Goal: Transaction & Acquisition: Subscribe to service/newsletter

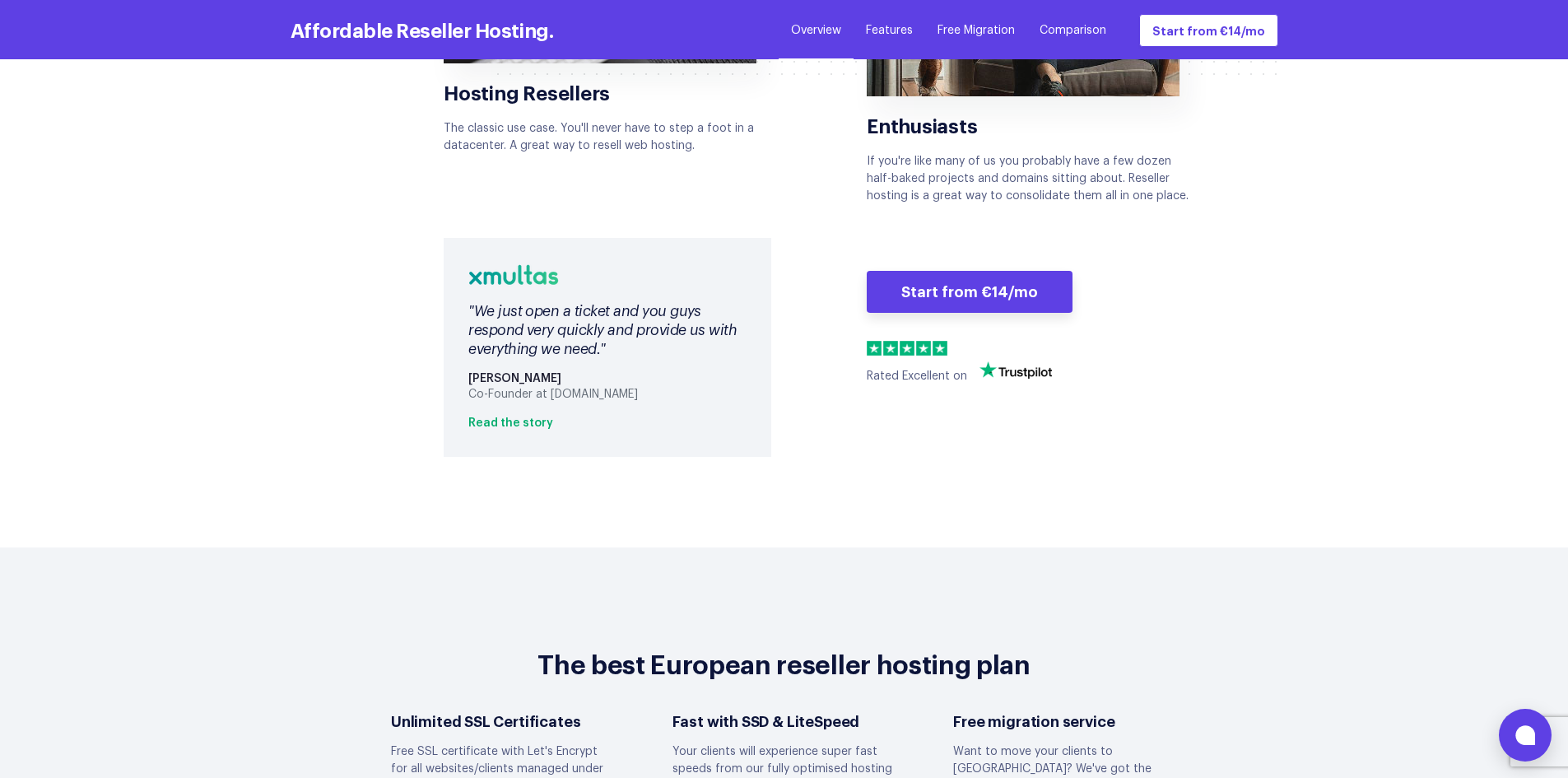
scroll to position [3841, 0]
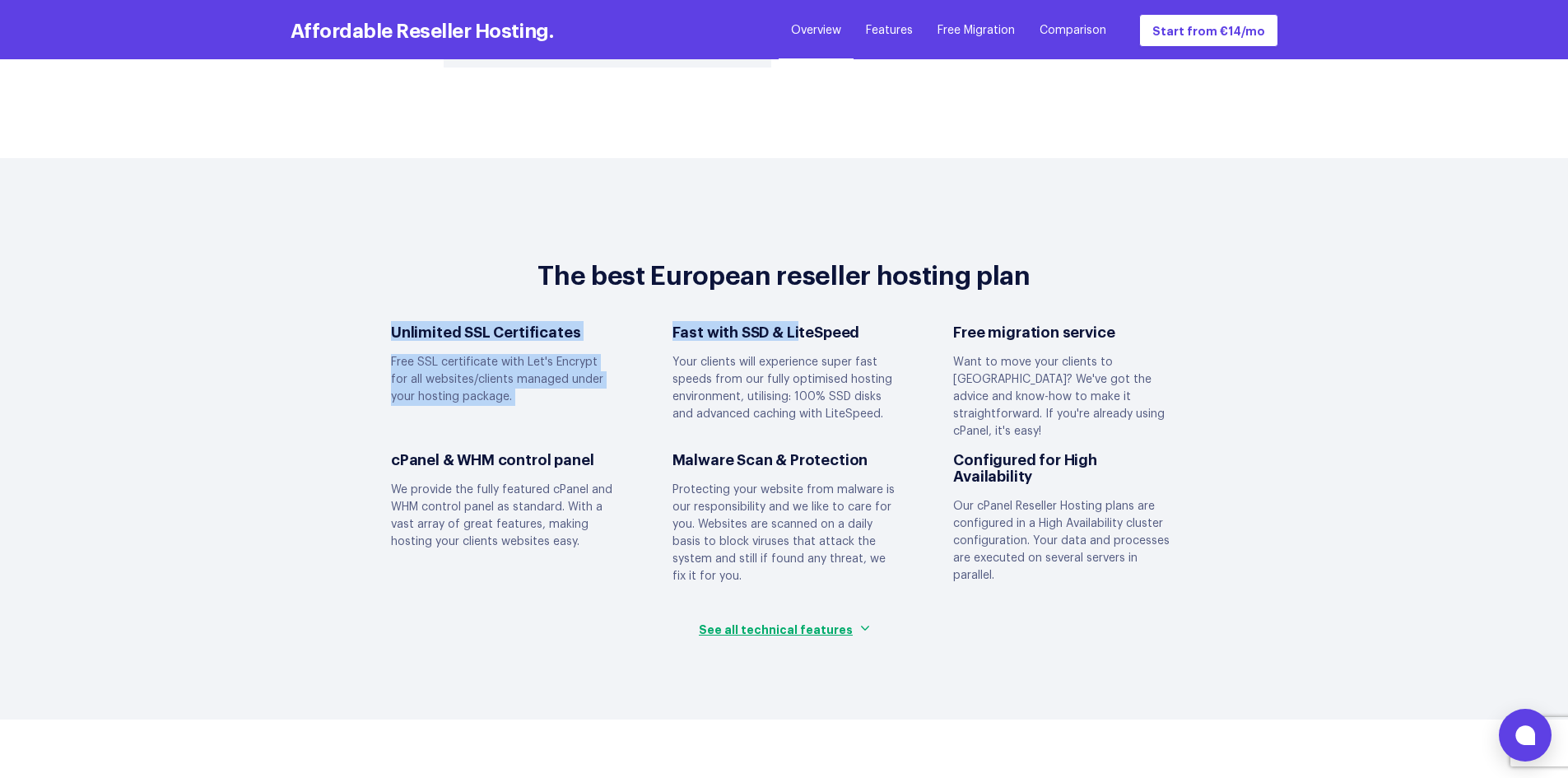
drag, startPoint x: 396, startPoint y: 315, endPoint x: 794, endPoint y: 314, distance: 398.0
click at [794, 323] on div "Unlimited SSL Certificates Free SSL certificate with Let's Encrypt for all webs…" at bounding box center [784, 459] width 844 height 273
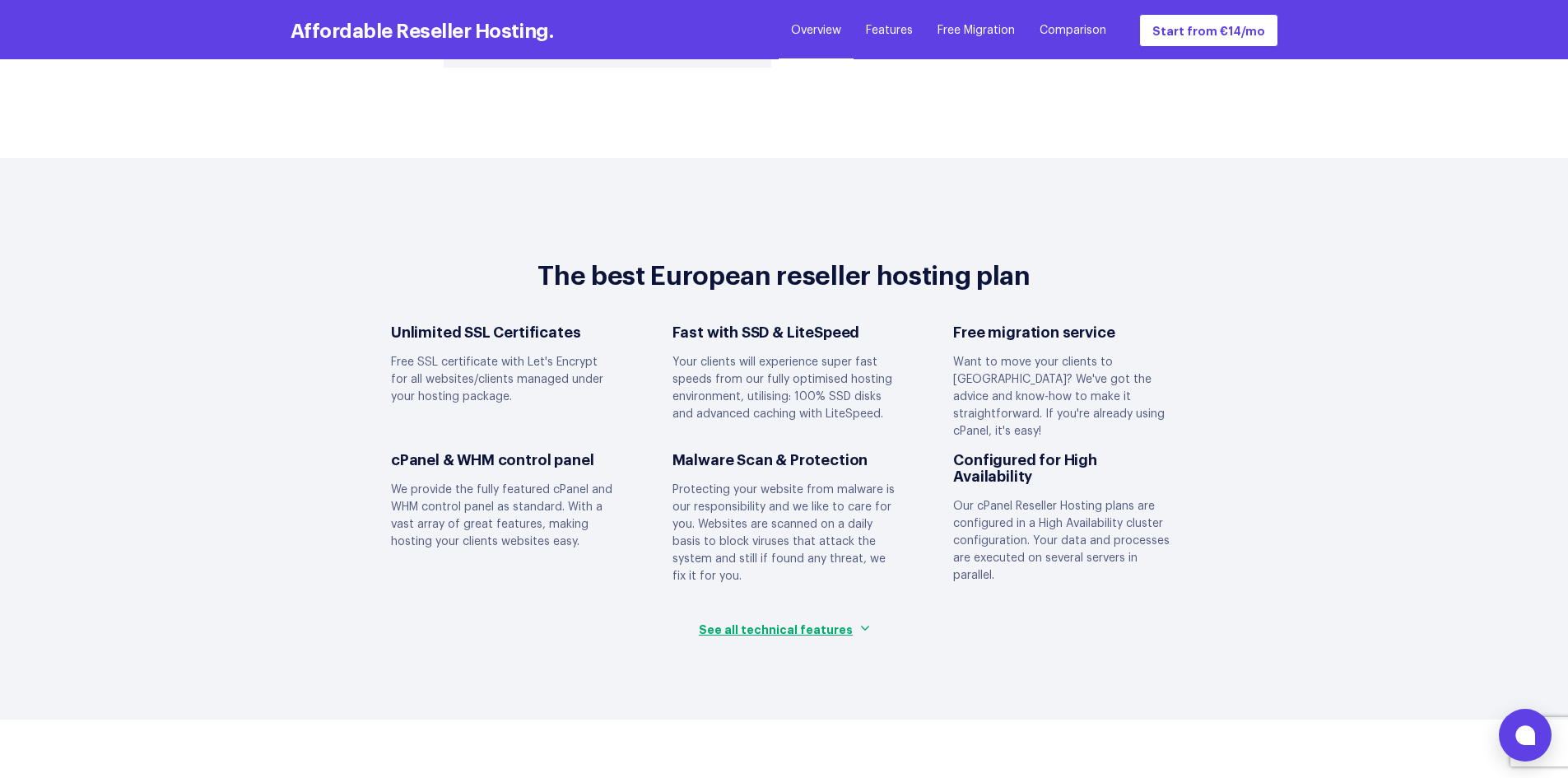
drag, startPoint x: 857, startPoint y: 316, endPoint x: 902, endPoint y: 318, distance: 45.0
click at [863, 323] on dt "Fast with SSD & LiteSpeed" at bounding box center [784, 331] width 224 height 17
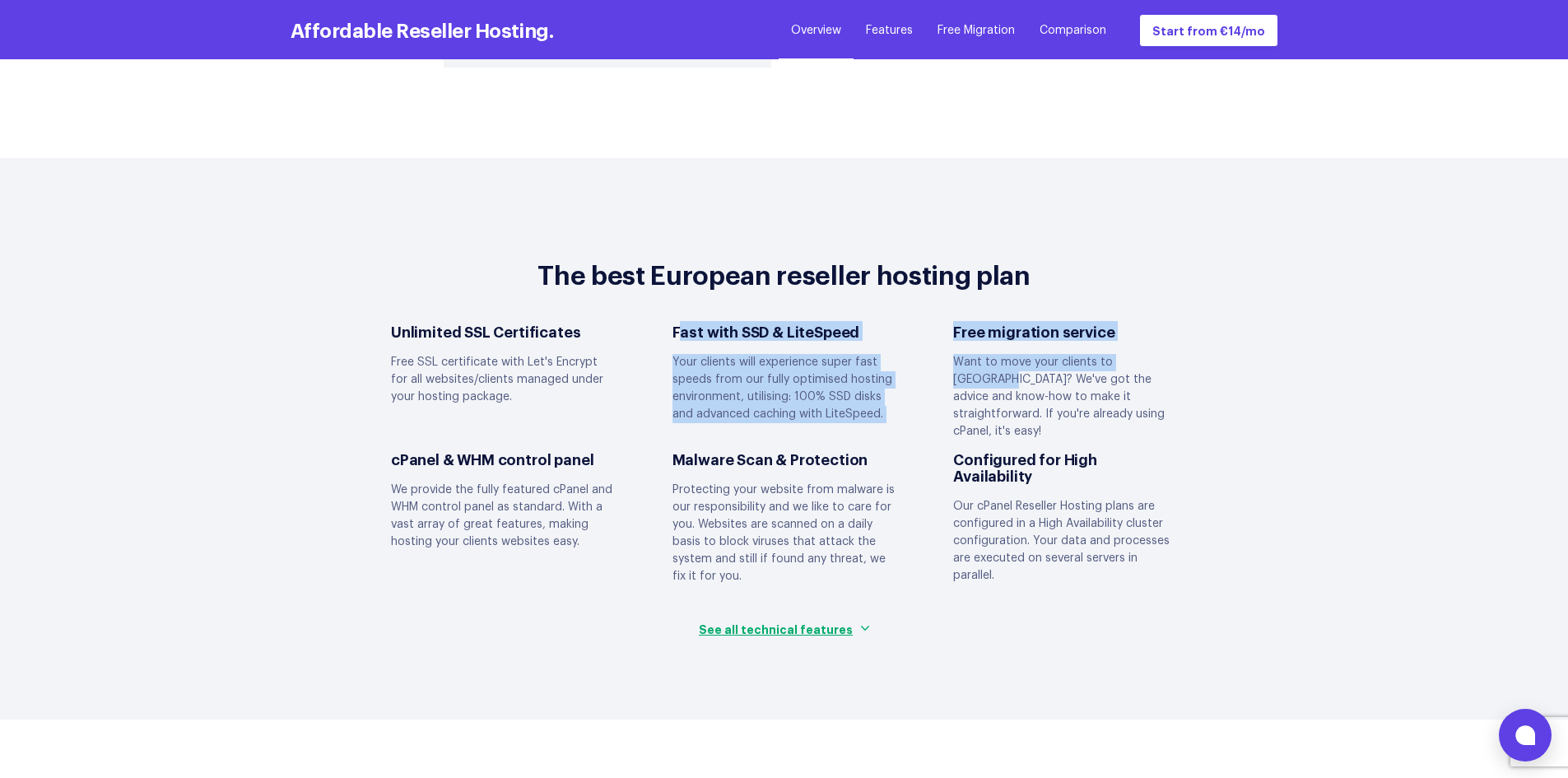
drag, startPoint x: 684, startPoint y: 312, endPoint x: 1174, endPoint y: 323, distance: 490.1
click at [1174, 323] on div "Unlimited SSL Certificates Free SSL certificate with Let's Encrypt for all webs…" at bounding box center [784, 459] width 844 height 273
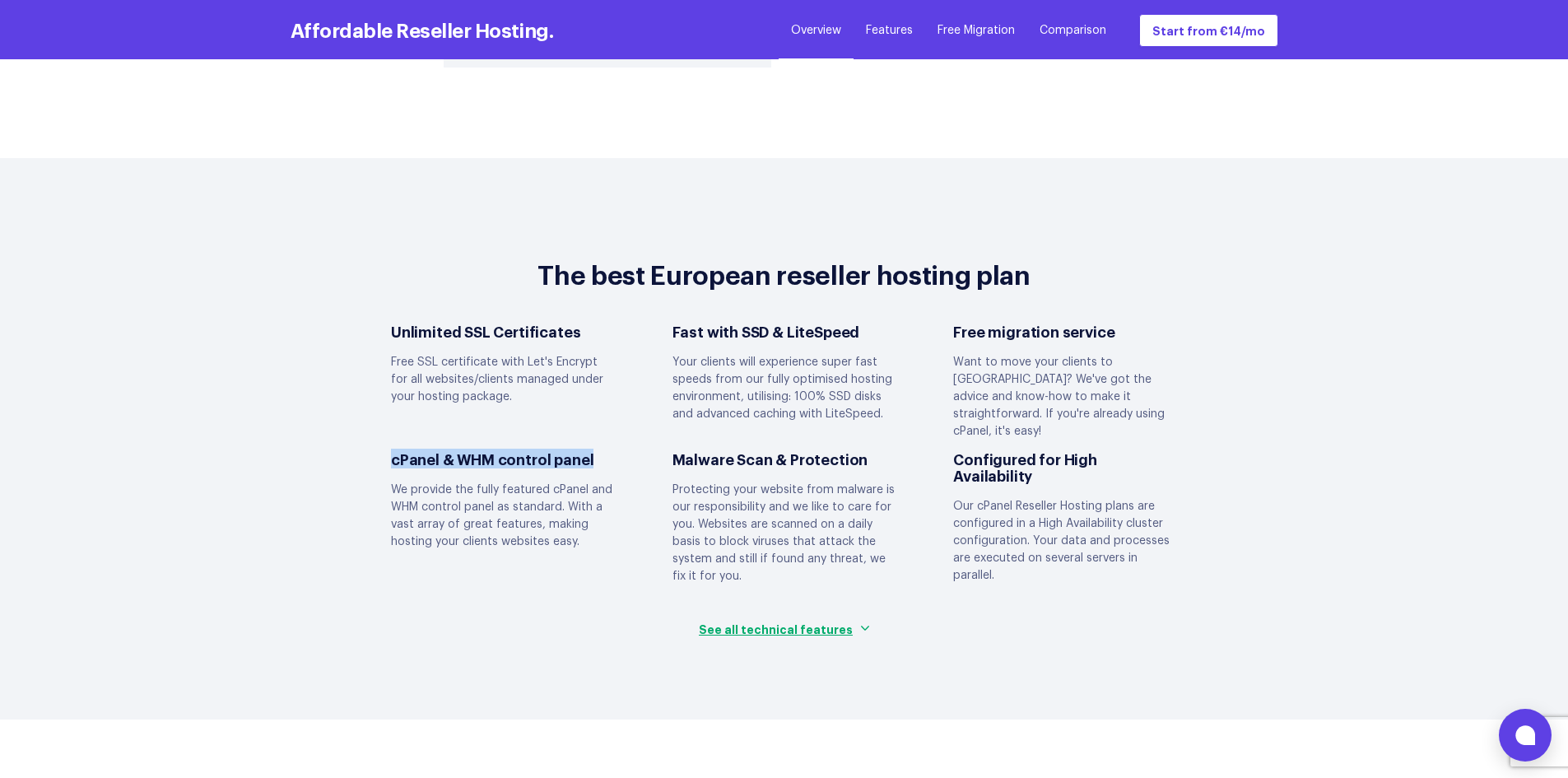
drag, startPoint x: 389, startPoint y: 428, endPoint x: 641, endPoint y: 424, distance: 252.0
click at [641, 451] on div "cPanel & WHM control panel We provide the fully featured cPanel and WHM control…" at bounding box center [503, 517] width 282 height 135
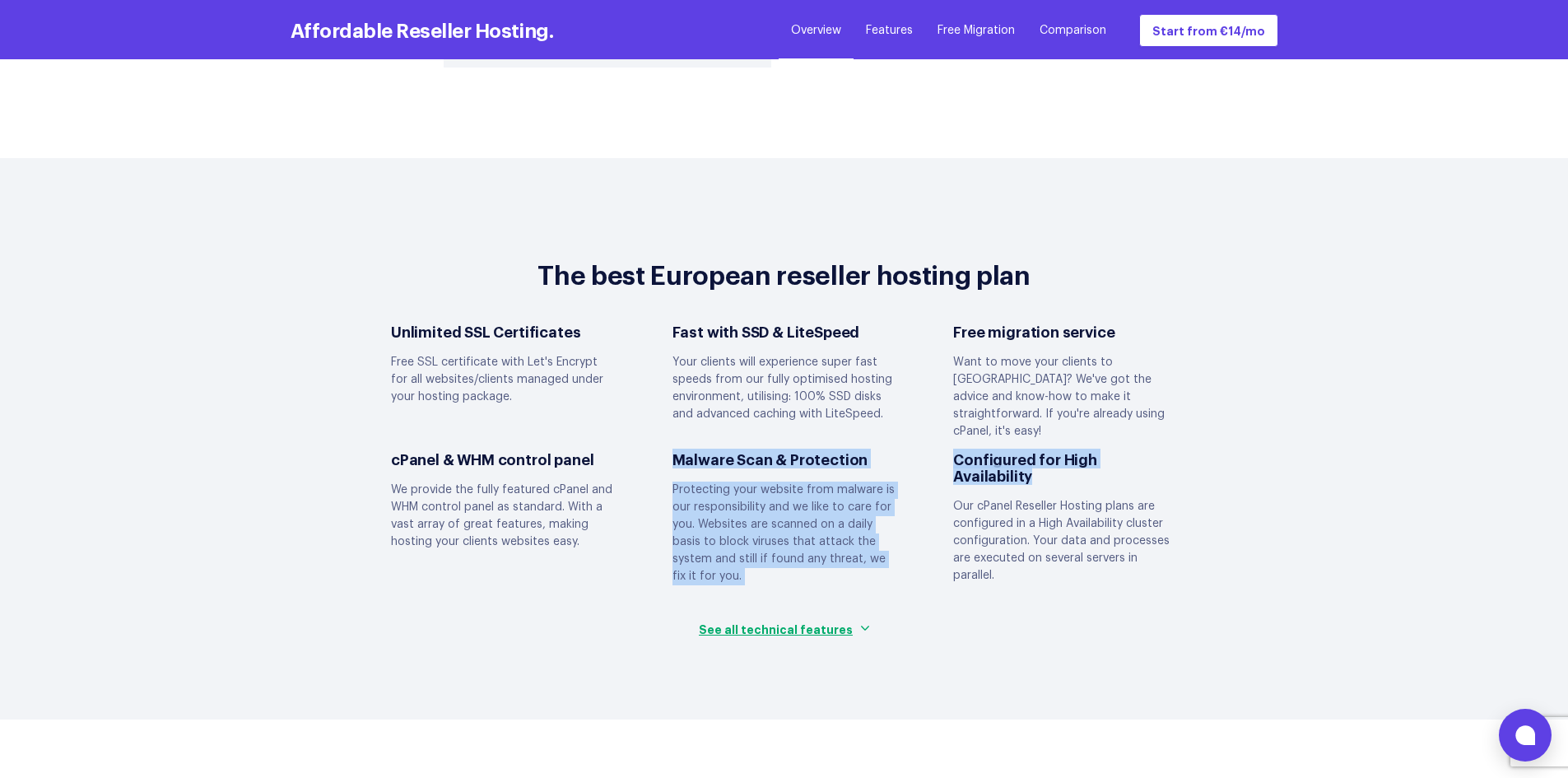
drag, startPoint x: 679, startPoint y: 419, endPoint x: 1238, endPoint y: 466, distance: 561.0
click at [1239, 425] on section "The best European reseller hosting plan Unlimited SSL Certificates Free SSL cer…" at bounding box center [784, 439] width 1568 height 561
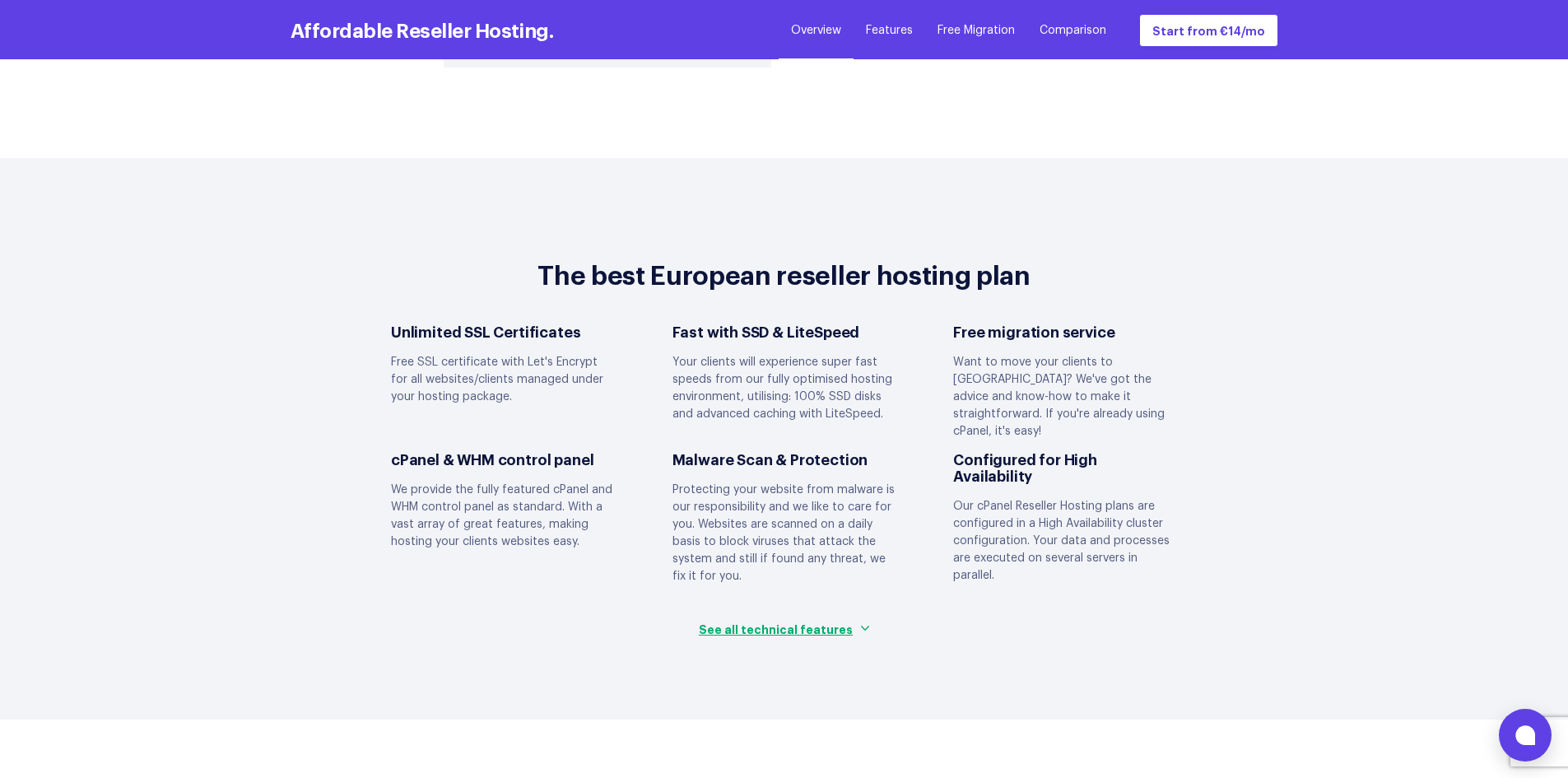
click at [1055, 539] on div "Configured for High Availability Our cPanel Reseller Hosting plans are configur…" at bounding box center [1065, 517] width 282 height 135
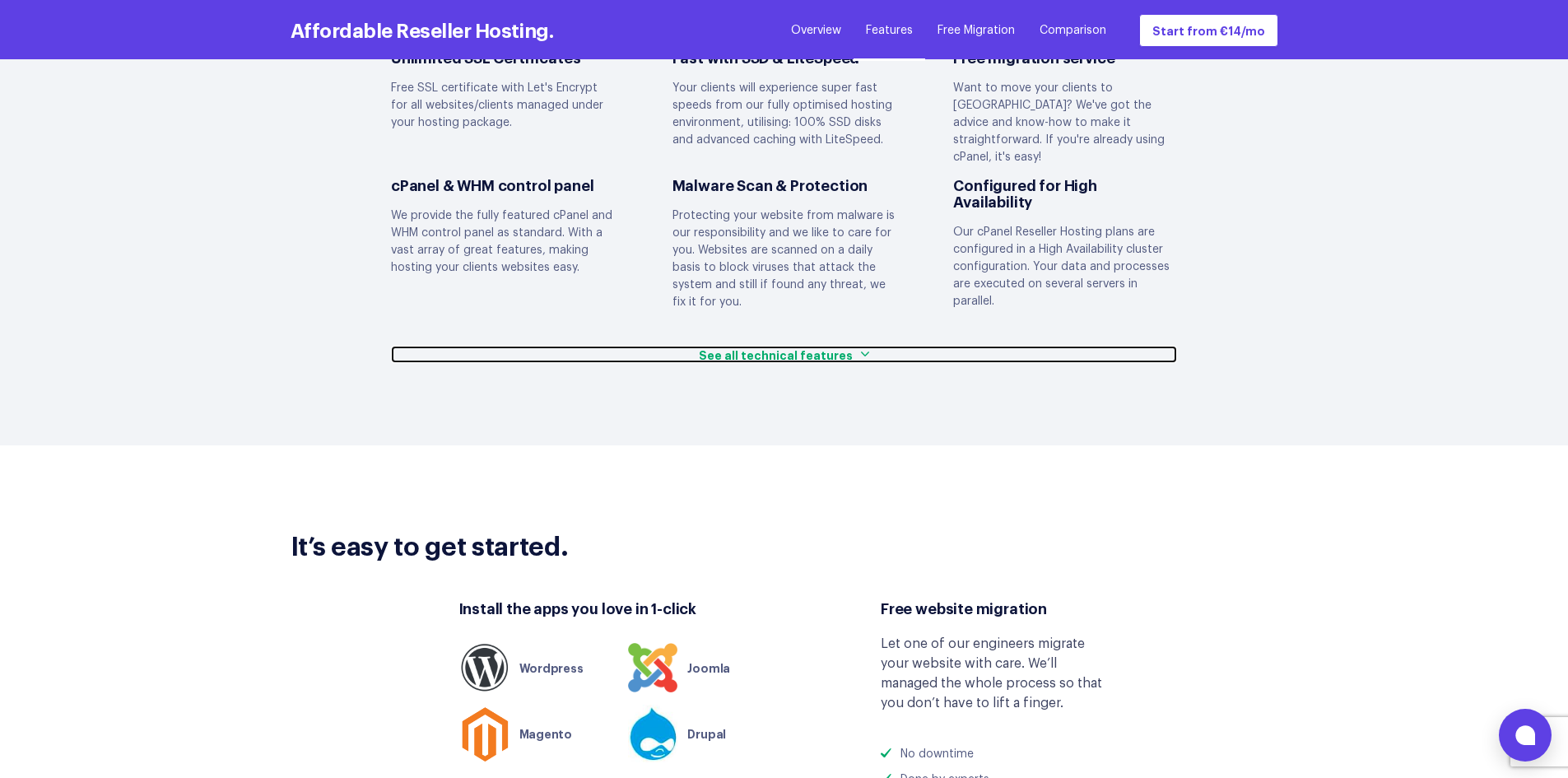
click at [861, 349] on img at bounding box center [865, 353] width 8 height 8
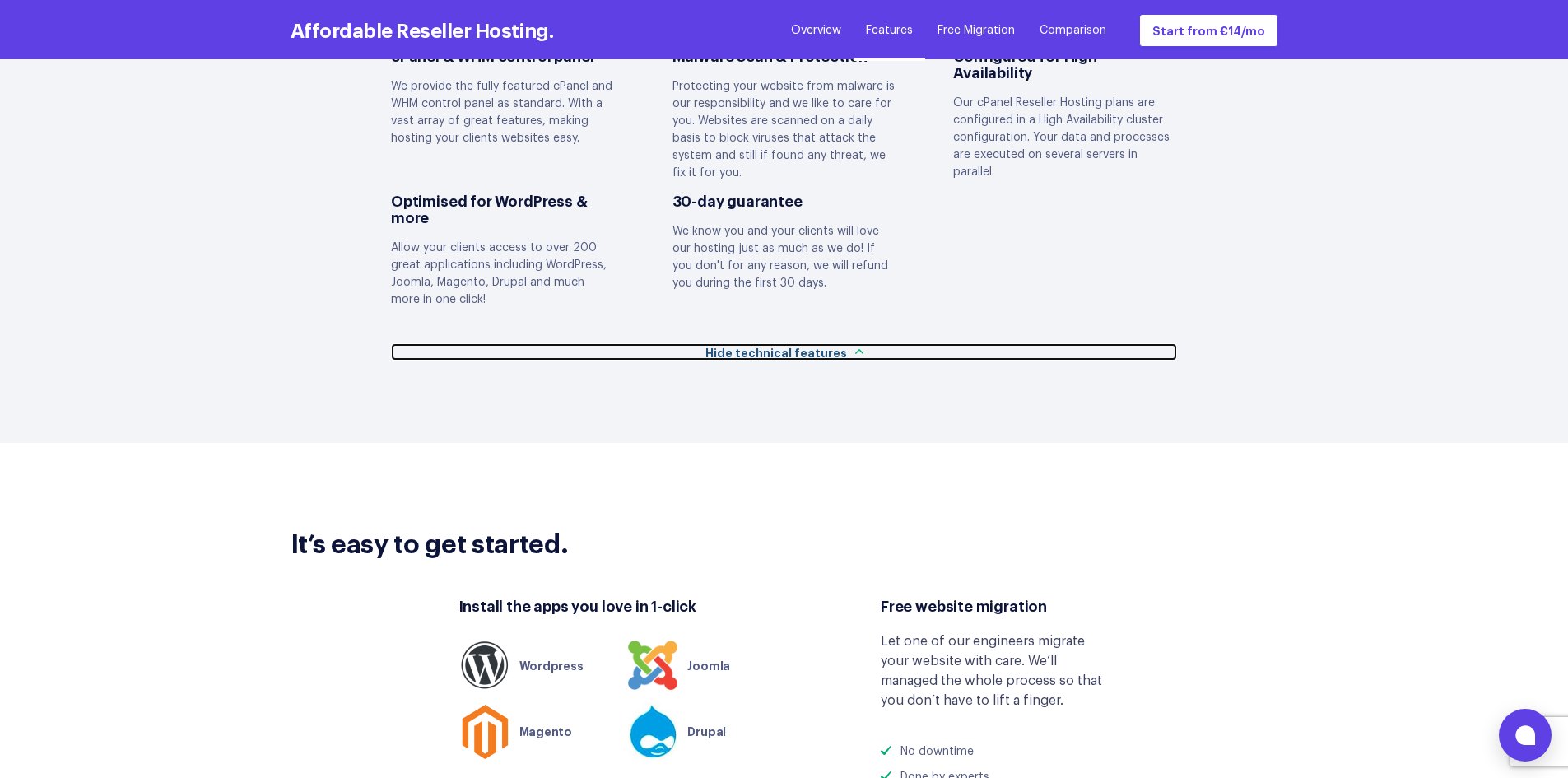
scroll to position [4389, 0]
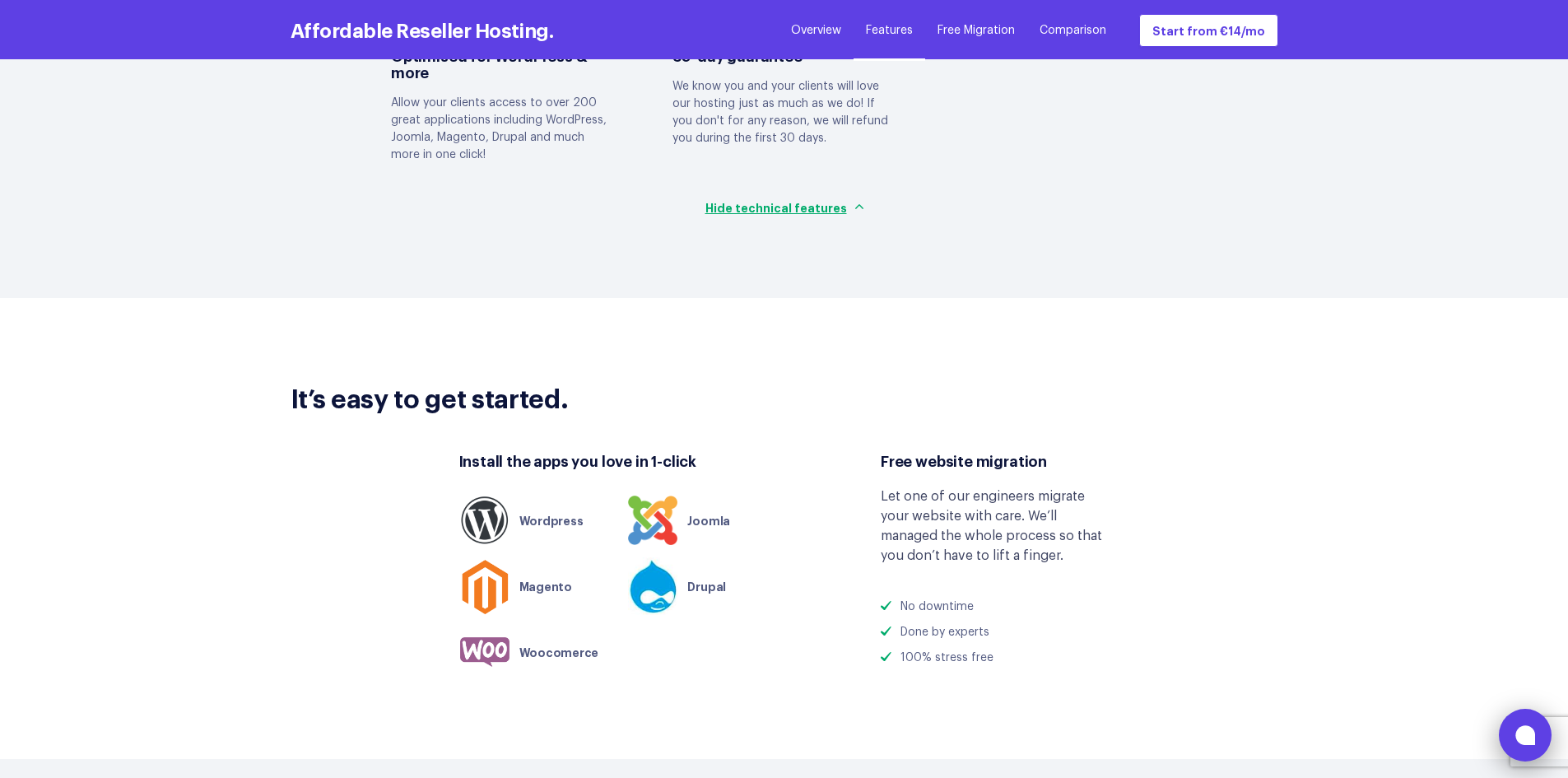
click at [1520, 740] on icon at bounding box center [1526, 735] width 19 height 19
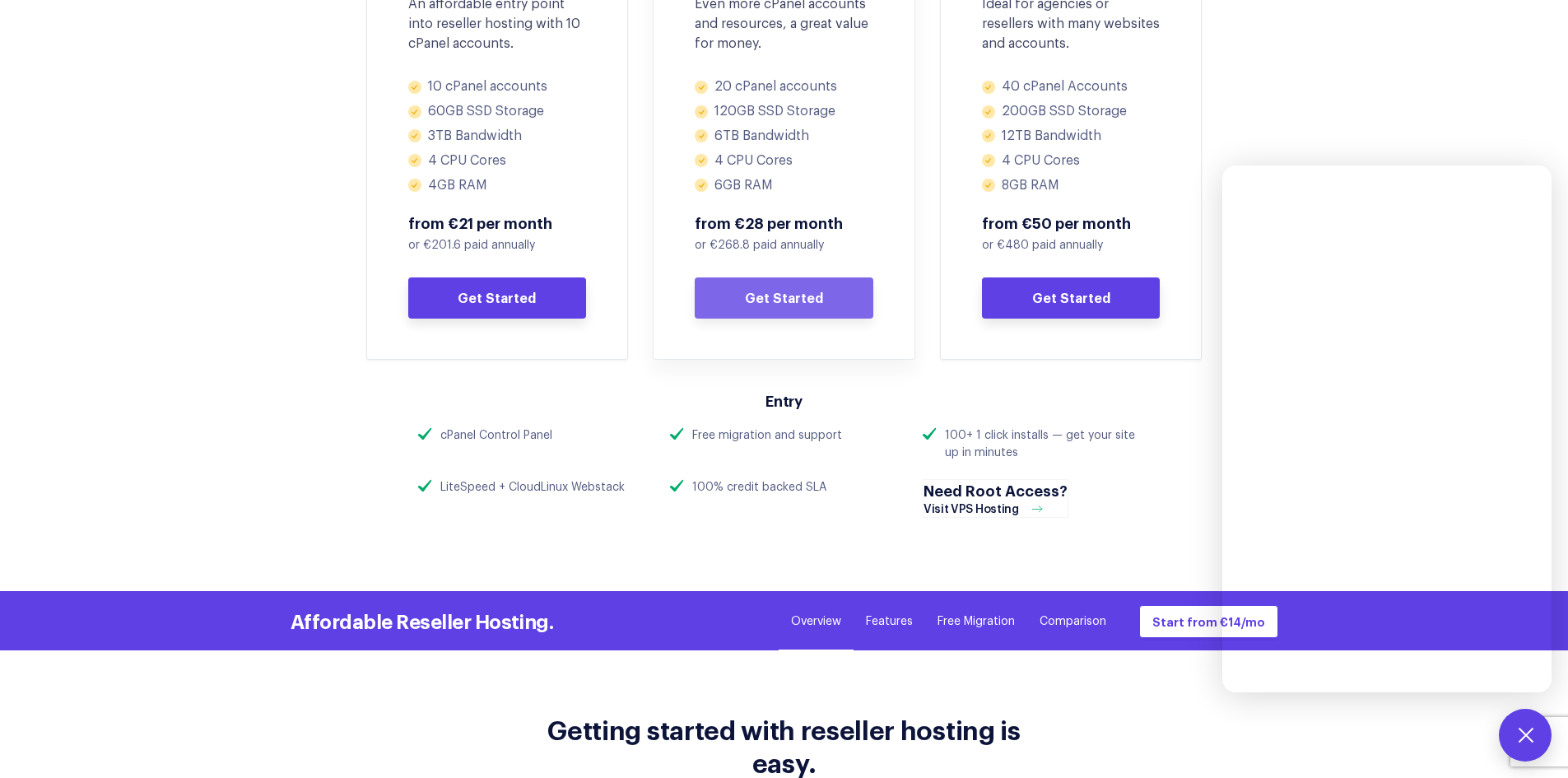
scroll to position [823, 0]
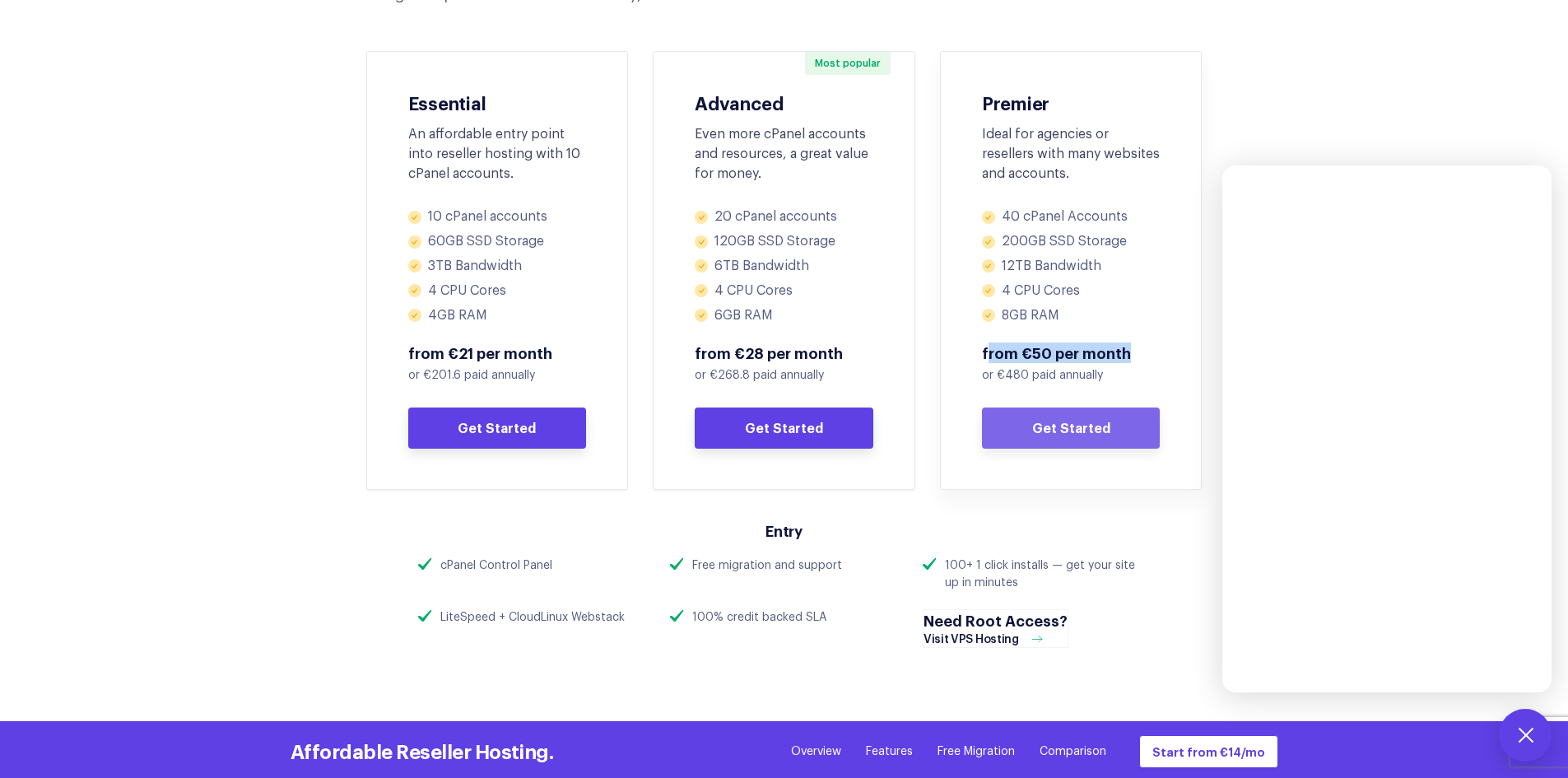
drag, startPoint x: 990, startPoint y: 350, endPoint x: 1156, endPoint y: 356, distance: 166.1
click at [1156, 356] on span "from €50 per month" at bounding box center [1071, 353] width 179 height 19
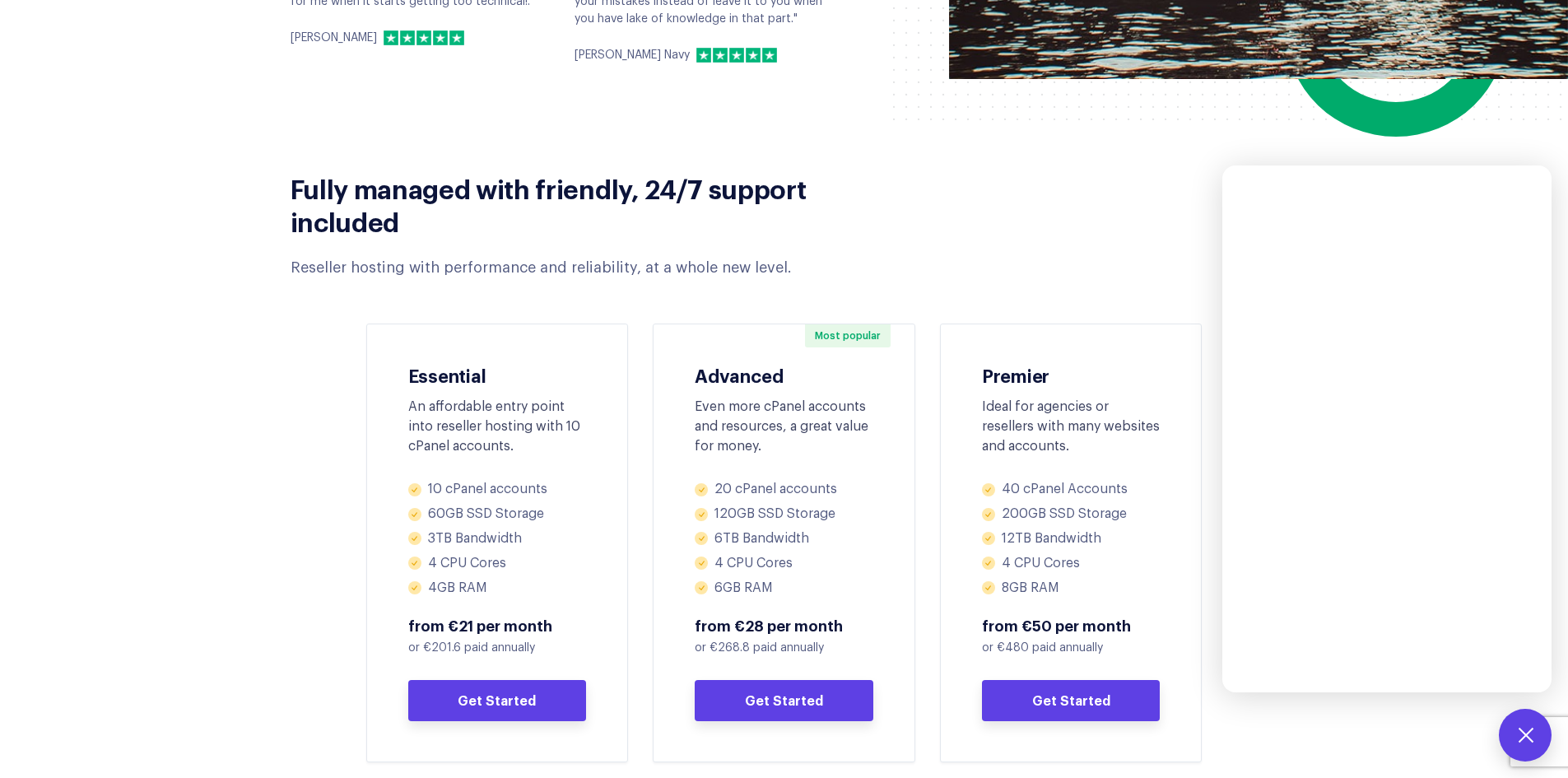
scroll to position [549, 0]
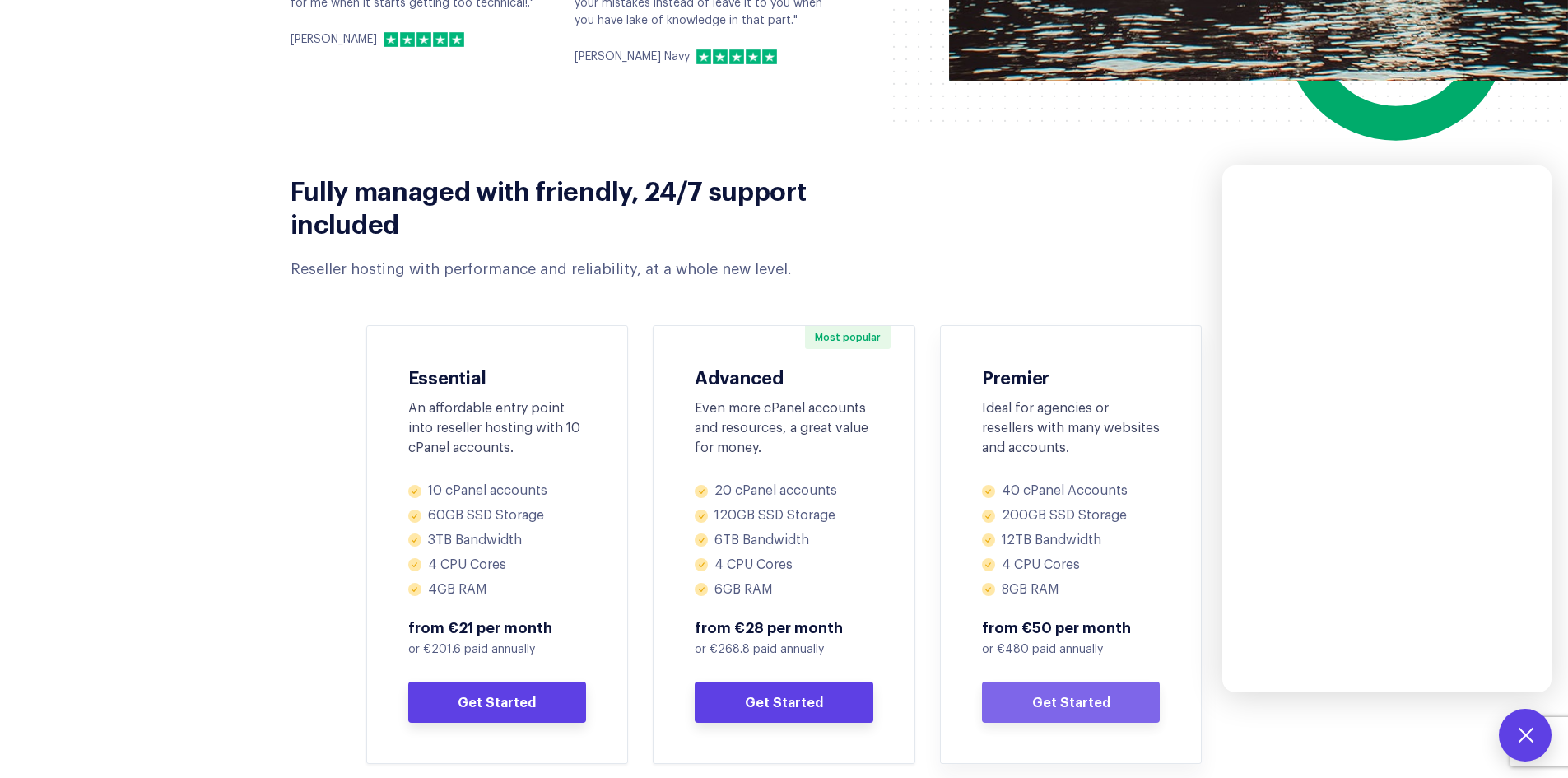
click at [1035, 334] on div "Premier Ideal for agencies or resellers with many websites and accounts. 40 cPa…" at bounding box center [1071, 544] width 262 height 438
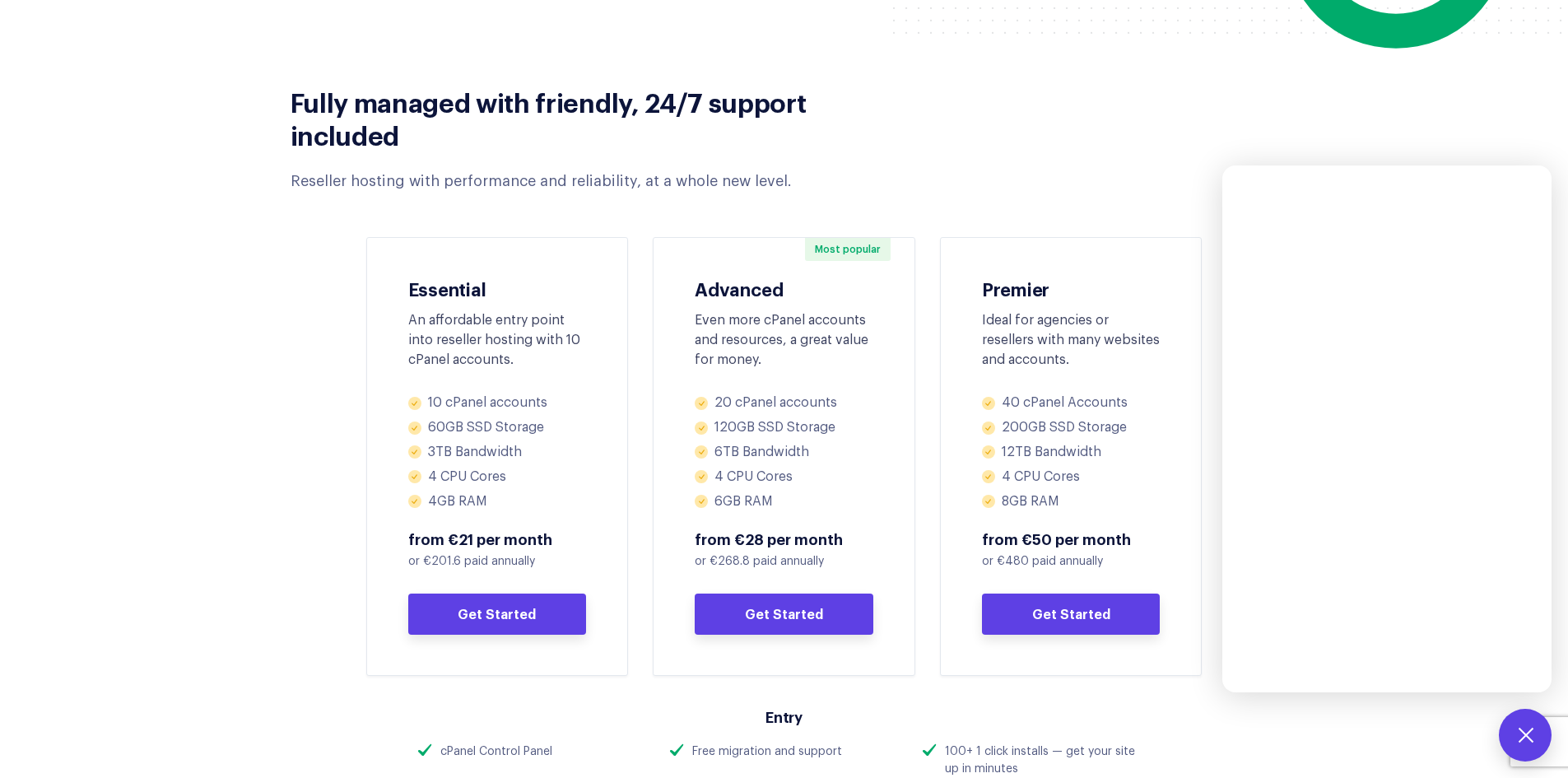
scroll to position [0, 0]
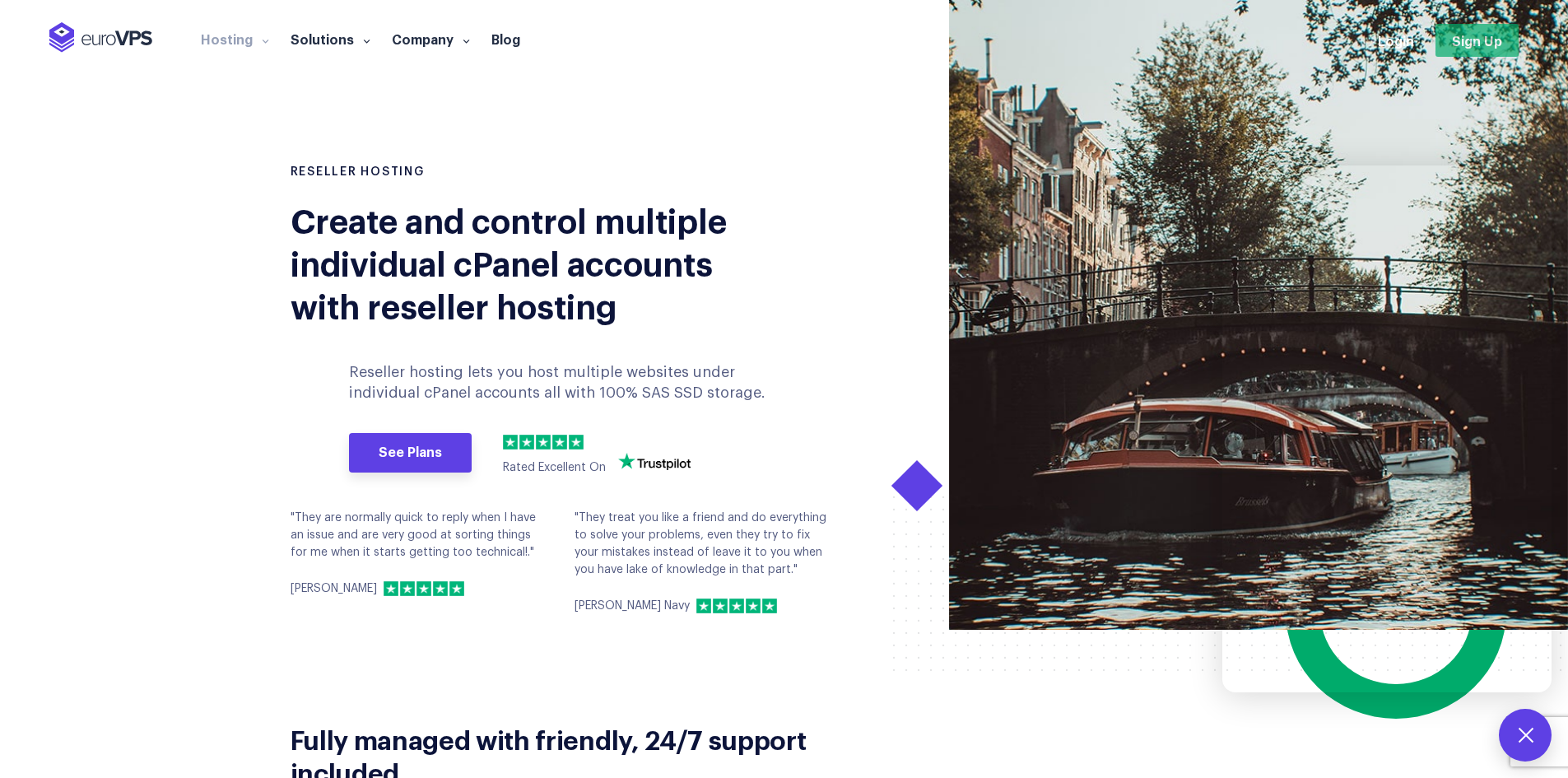
click at [1463, 44] on link "Sign Up" at bounding box center [1477, 40] width 83 height 33
click at [1520, 731] on icon at bounding box center [1526, 735] width 19 height 19
click at [11, 288] on section "RESELLER HOSTING Create and control multiple individual cPanel accounts with re…" at bounding box center [784, 314] width 1568 height 629
